Goal: Task Accomplishment & Management: Manage account settings

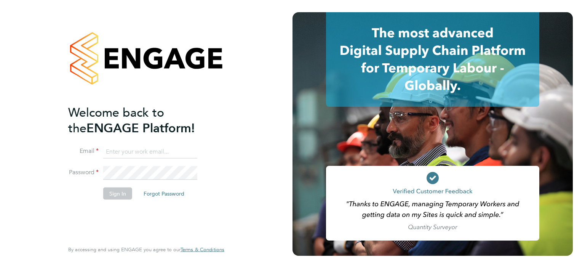
type input "[EMAIL_ADDRESS][PERSON_NAME][DOMAIN_NAME]"
click at [120, 192] on button "Sign In" at bounding box center [117, 193] width 29 height 12
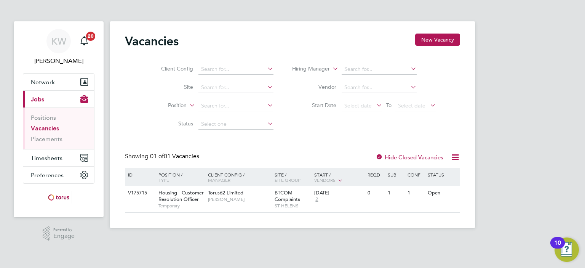
click at [50, 127] on link "Vacancies" at bounding box center [45, 128] width 28 height 7
click at [51, 158] on span "Timesheets" at bounding box center [47, 157] width 32 height 7
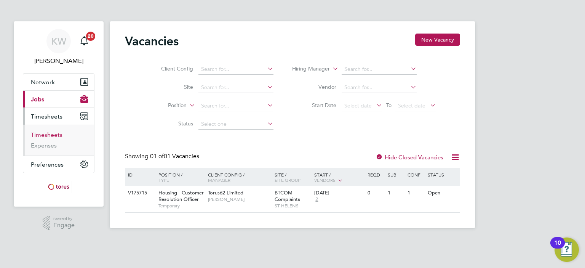
click at [51, 135] on link "Timesheets" at bounding box center [47, 134] width 32 height 7
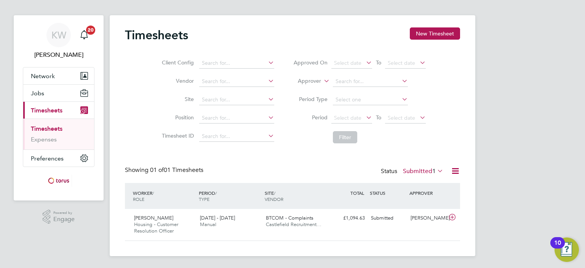
scroll to position [6, 0]
click at [286, 221] on span "BTCOM - Complaints" at bounding box center [290, 218] width 48 height 6
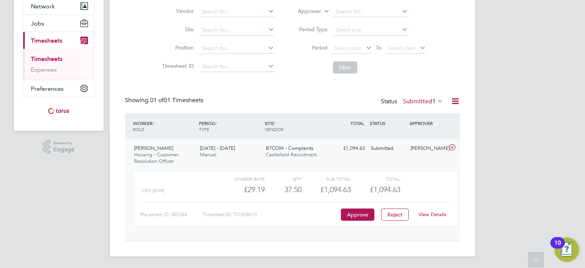
scroll to position [75, 0]
click at [428, 214] on link "View Details" at bounding box center [433, 214] width 28 height 6
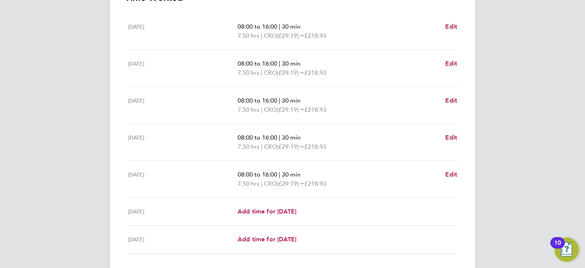
scroll to position [236, 0]
click at [453, 173] on span "Edit" at bounding box center [451, 174] width 12 height 7
select select "30"
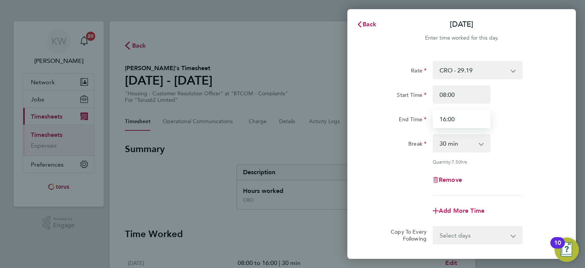
click at [454, 118] on input "16:00" at bounding box center [462, 119] width 58 height 18
type input "15:30"
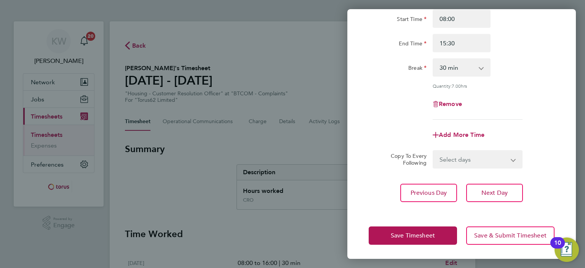
click at [545, 198] on div "Previous Day Next Day" at bounding box center [462, 193] width 186 height 18
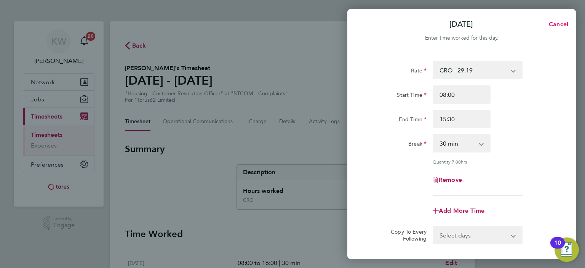
click at [553, 26] on span "Cancel" at bounding box center [558, 24] width 22 height 7
select select "30"
click at [372, 23] on span "Back" at bounding box center [370, 24] width 14 height 7
